Goal: Information Seeking & Learning: Learn about a topic

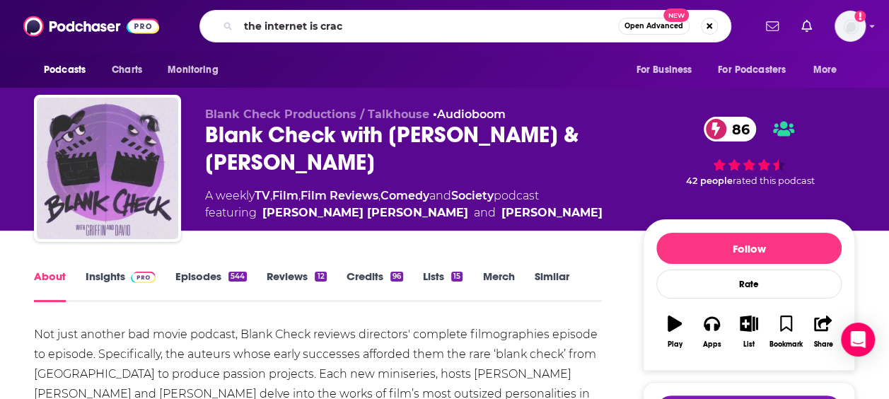
type input "the internet is crack"
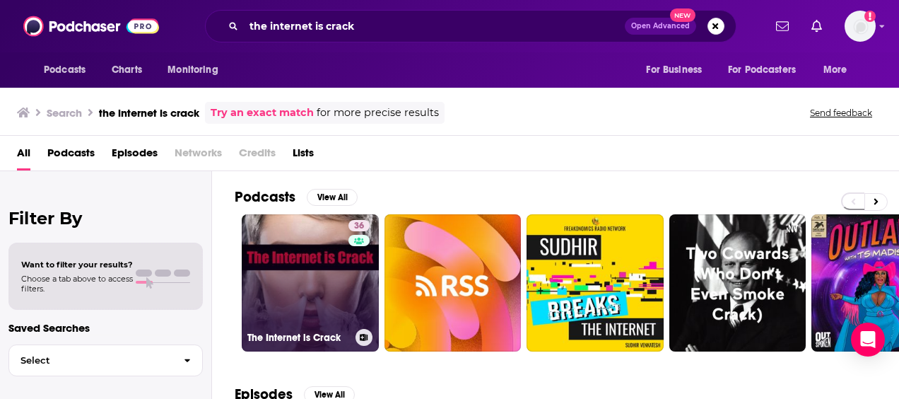
click at [286, 259] on link "36 The Internet is Crack" at bounding box center [310, 282] width 137 height 137
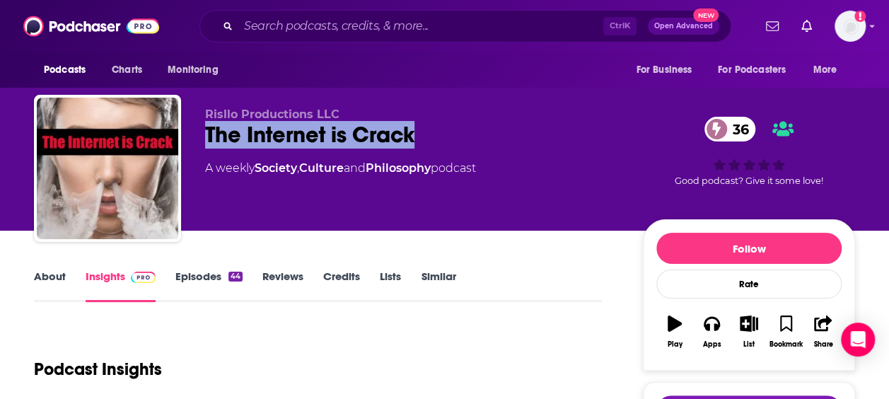
drag, startPoint x: 203, startPoint y: 136, endPoint x: 414, endPoint y: 132, distance: 211.5
click at [414, 132] on div "Risllo Productions LLC The Internet is Crack 36 A weekly Society , Culture and …" at bounding box center [444, 171] width 821 height 153
copy h2 "The Internet is Crack"
click at [34, 277] on link "About" at bounding box center [50, 285] width 32 height 33
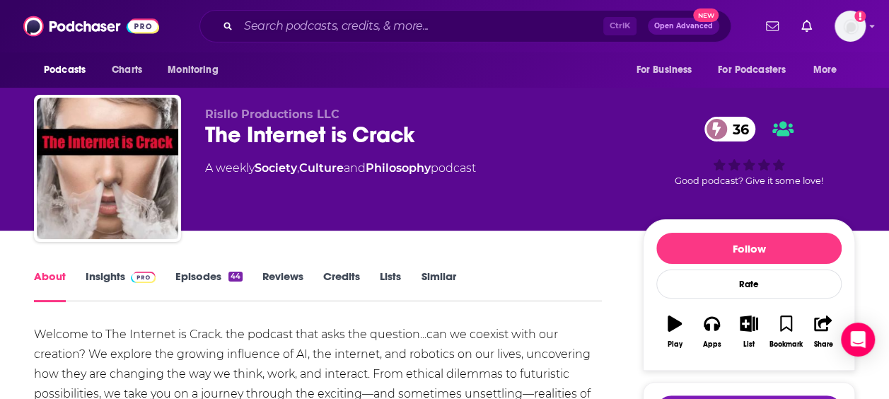
scroll to position [152, 0]
